Goal: Task Accomplishment & Management: Use online tool/utility

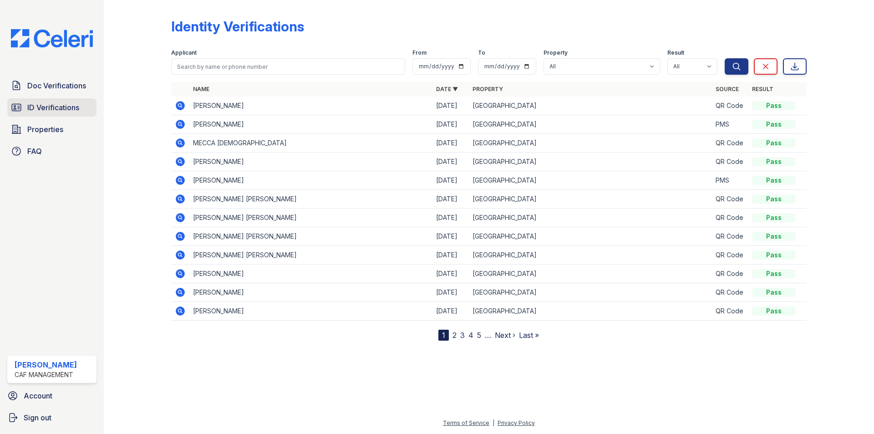
click at [45, 106] on span "ID Verifications" at bounding box center [53, 107] width 52 height 11
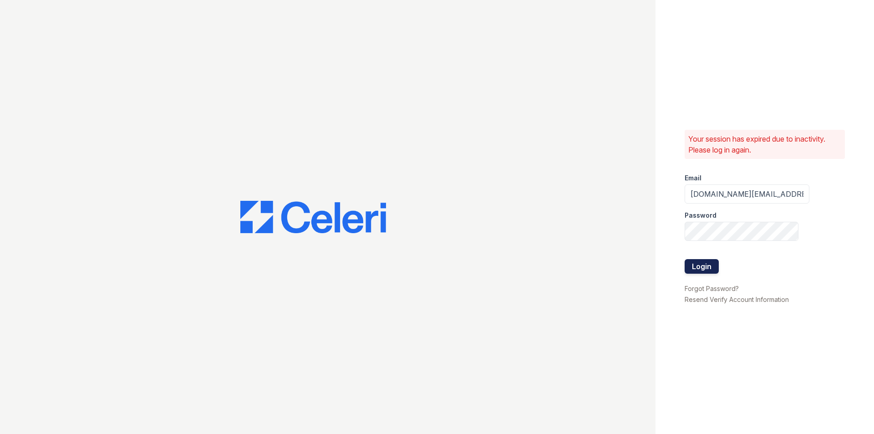
click at [699, 264] on button "Login" at bounding box center [702, 266] width 34 height 15
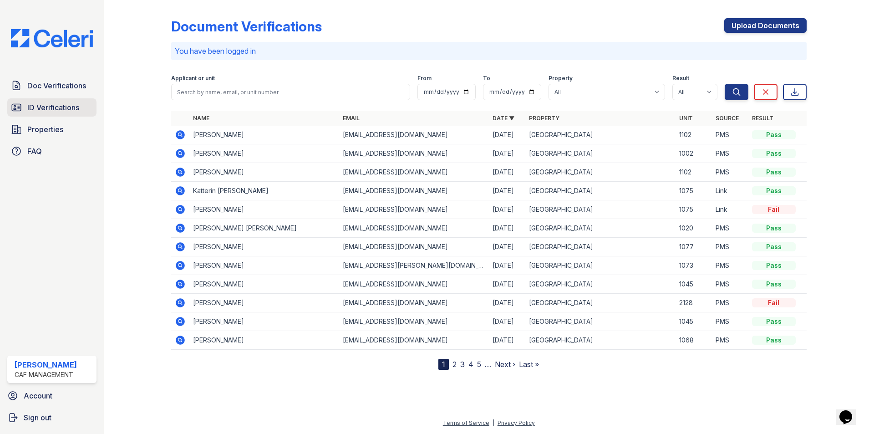
click at [51, 109] on span "ID Verifications" at bounding box center [53, 107] width 52 height 11
